Goal: Information Seeking & Learning: Find specific fact

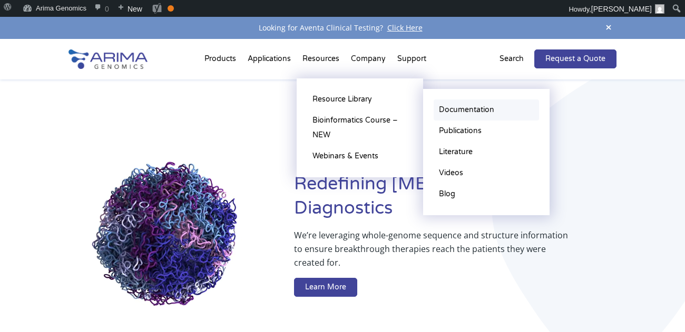
click at [452, 110] on link "Documentation" at bounding box center [485, 110] width 105 height 21
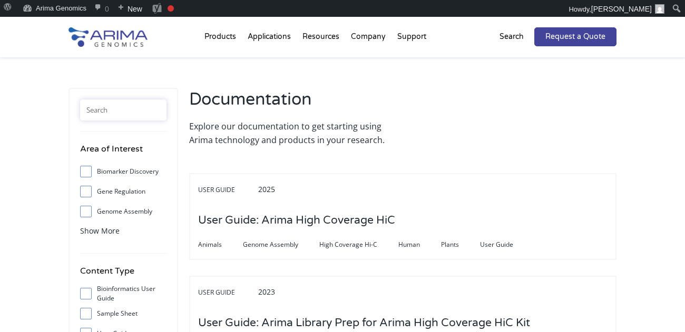
click at [135, 109] on input "text" at bounding box center [123, 110] width 86 height 21
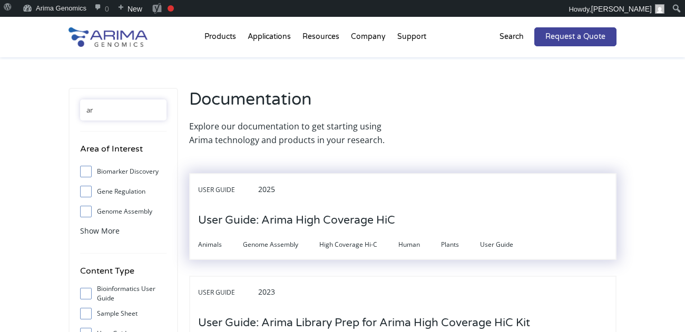
type input "a"
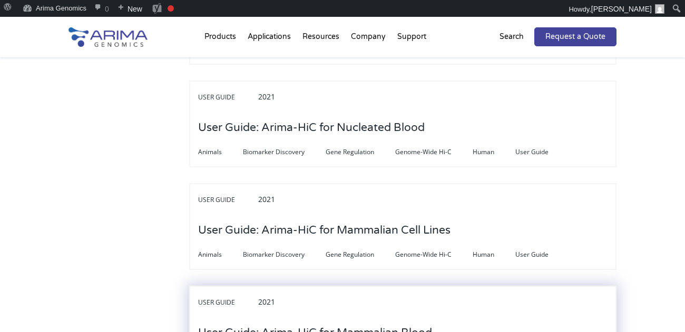
scroll to position [1897, 0]
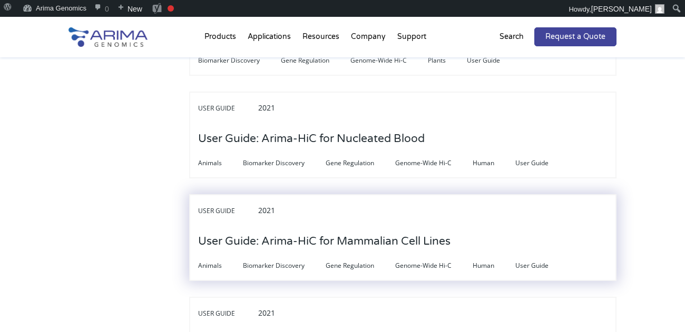
type input "hic"
